Goal: Task Accomplishment & Management: Use online tool/utility

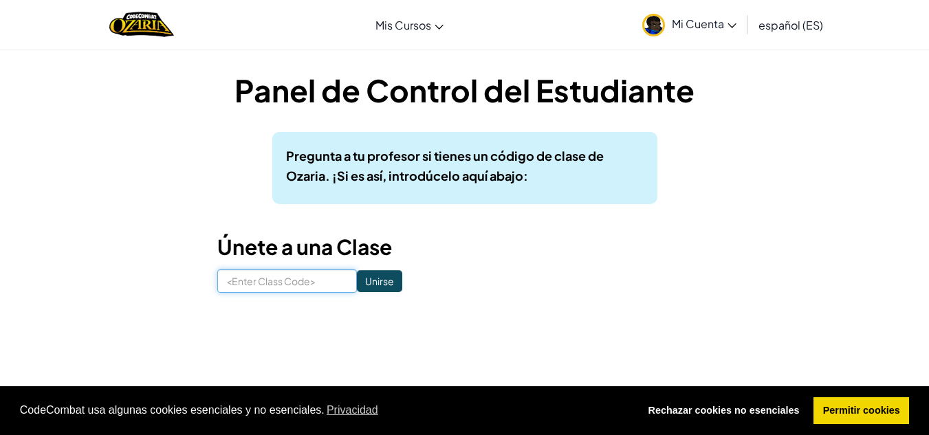
click at [282, 276] on input at bounding box center [287, 280] width 140 height 23
type input "SandPointBath"
click at [374, 287] on input "Unirse" at bounding box center [379, 281] width 45 height 22
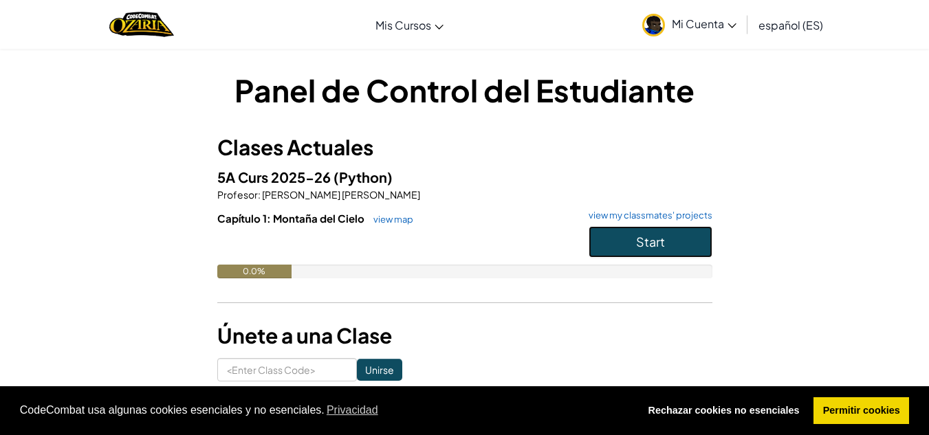
click at [672, 240] on button "Start" at bounding box center [650, 242] width 124 height 32
